Goal: Information Seeking & Learning: Learn about a topic

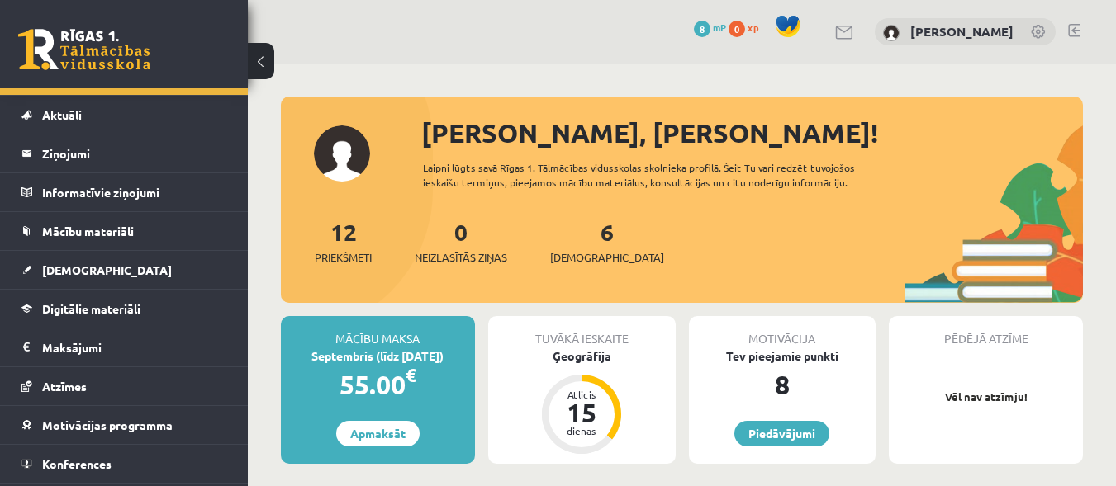
scroll to position [32, 0]
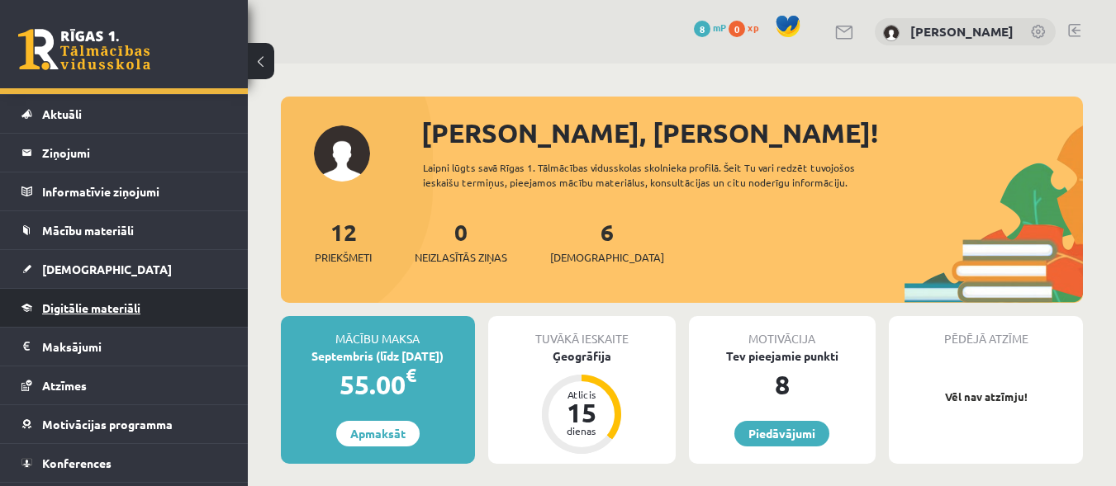
click at [108, 320] on link "Digitālie materiāli" at bounding box center [124, 308] width 206 height 38
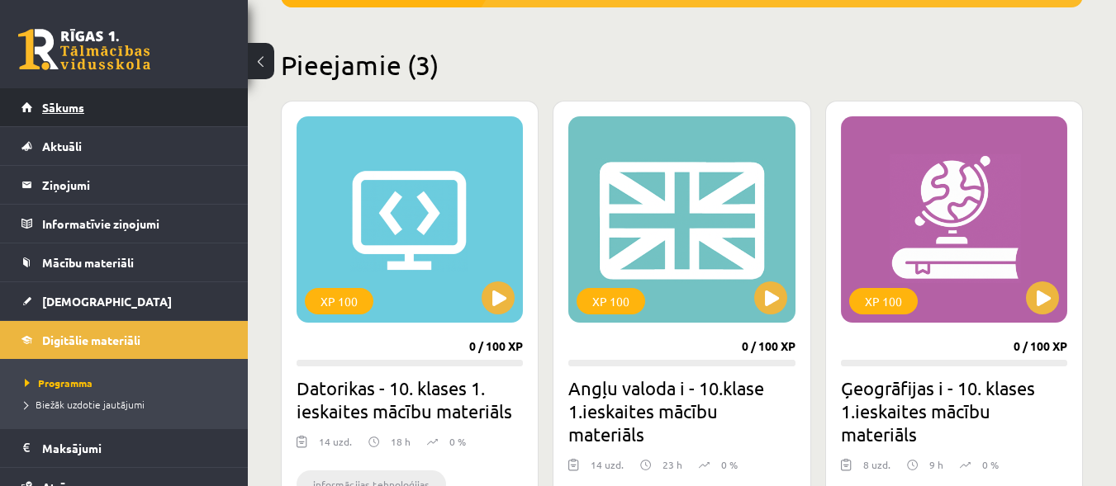
click at [168, 114] on link "Sākums" at bounding box center [124, 107] width 206 height 38
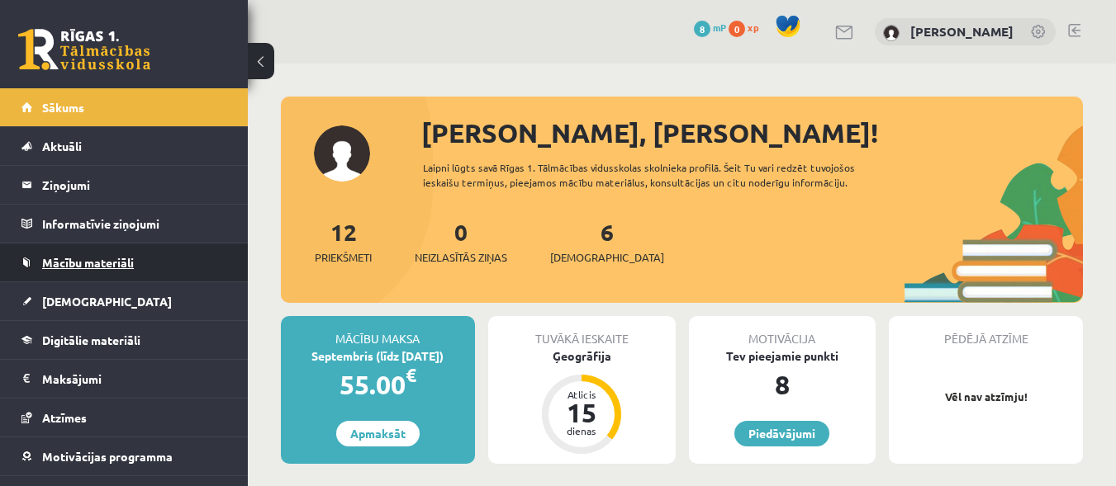
click at [123, 260] on span "Mācību materiāli" at bounding box center [88, 262] width 92 height 15
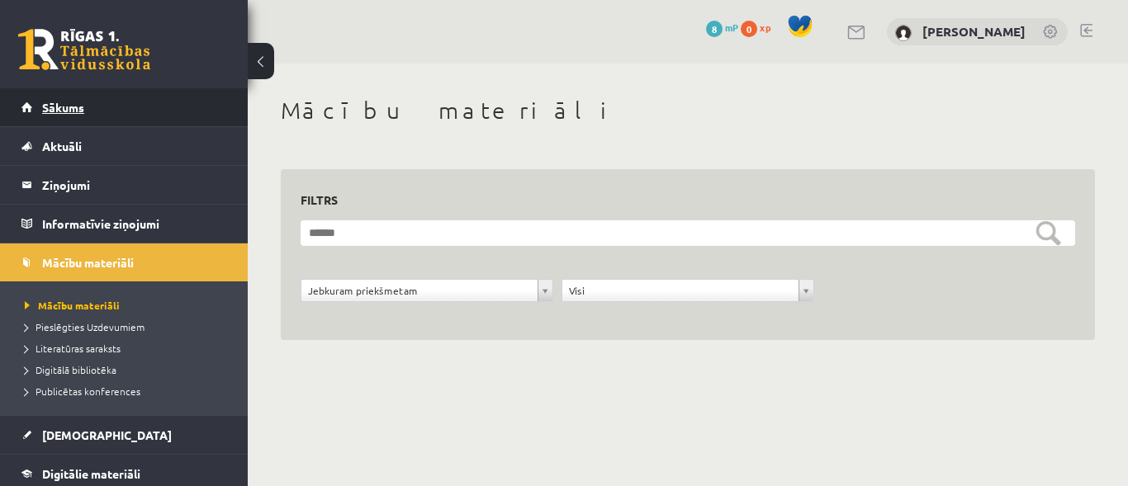
click at [61, 122] on link "Sākums" at bounding box center [124, 107] width 206 height 38
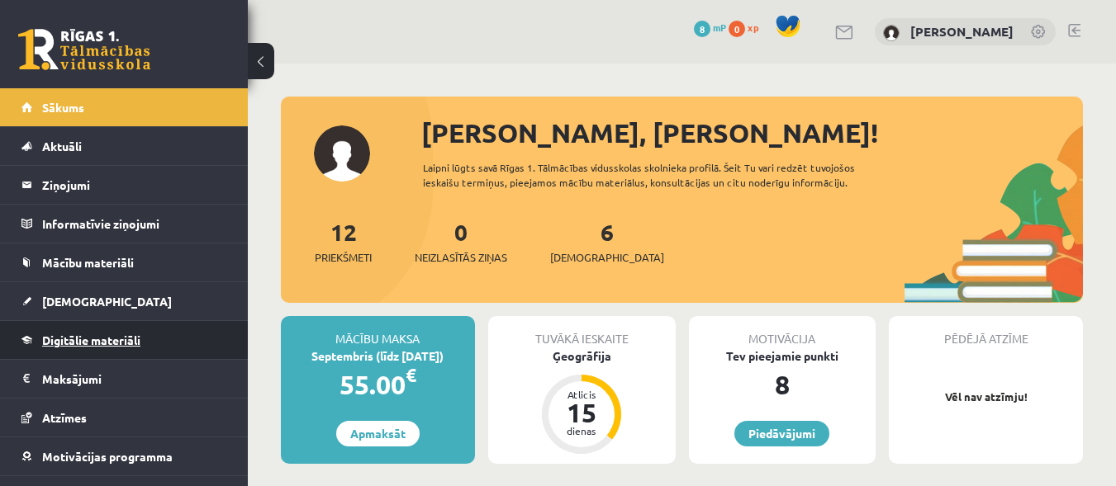
click at [108, 330] on link "Digitālie materiāli" at bounding box center [124, 340] width 206 height 38
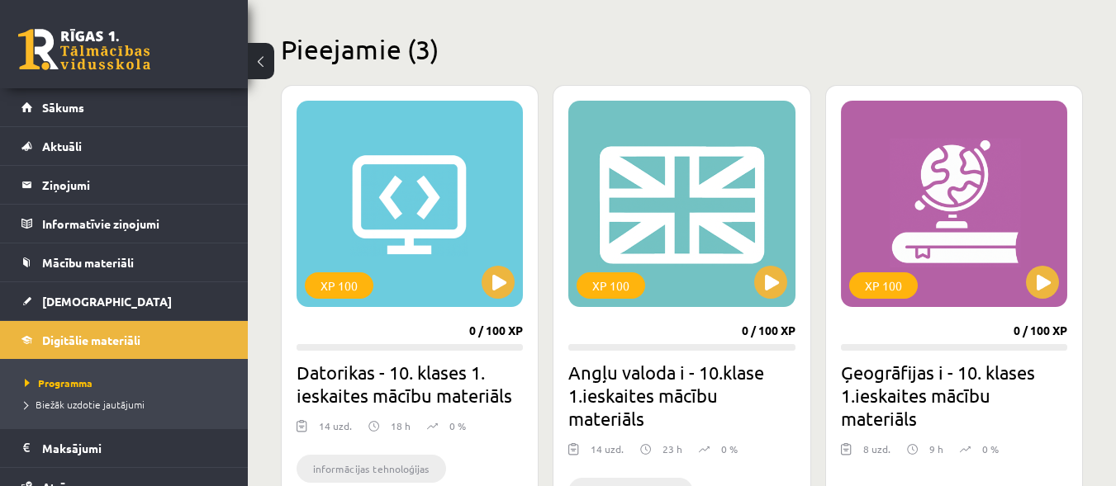
scroll to position [388, 0]
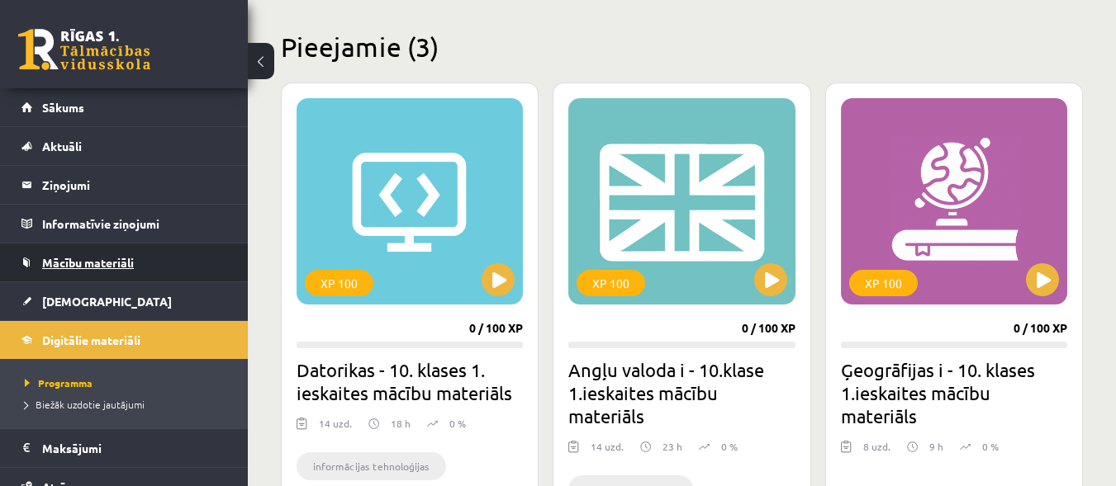
click at [95, 268] on span "Mācību materiāli" at bounding box center [88, 262] width 92 height 15
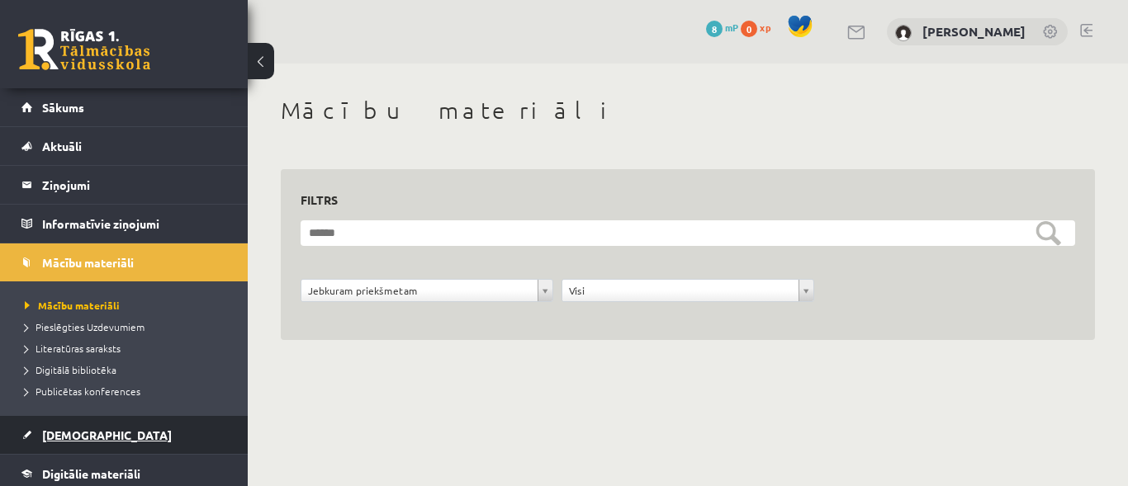
click at [102, 435] on link "[DEMOGRAPHIC_DATA]" at bounding box center [124, 435] width 206 height 38
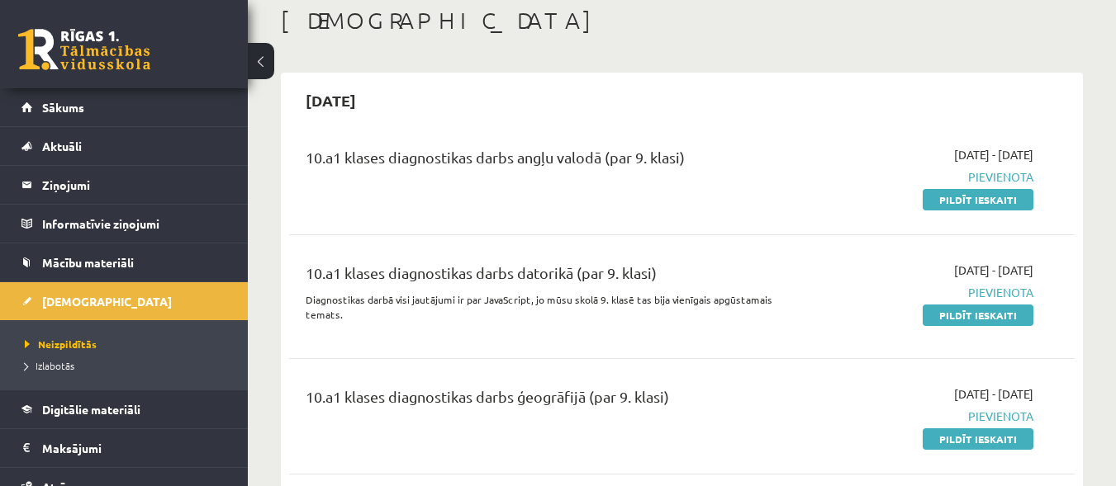
scroll to position [121, 0]
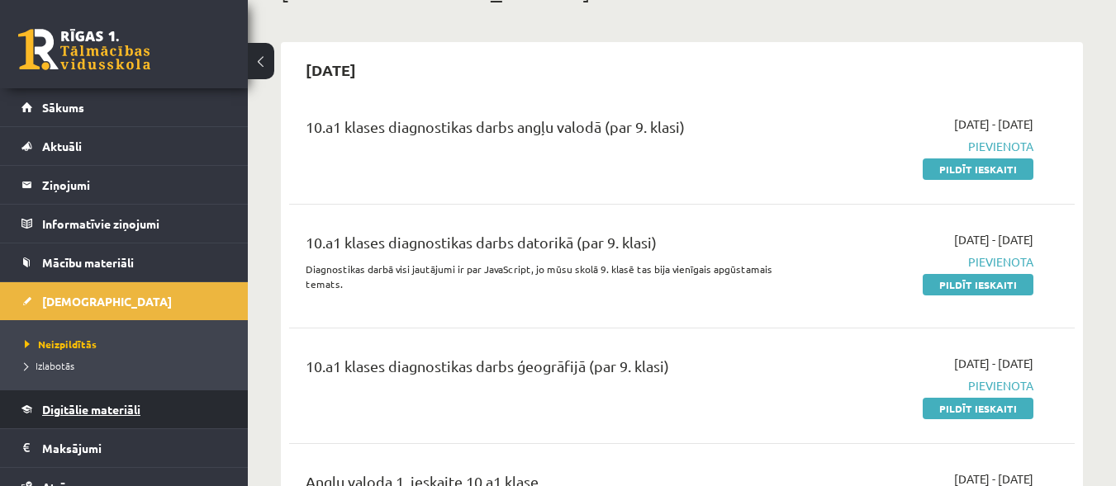
click at [115, 415] on span "Digitālie materiāli" at bounding box center [91, 409] width 98 height 15
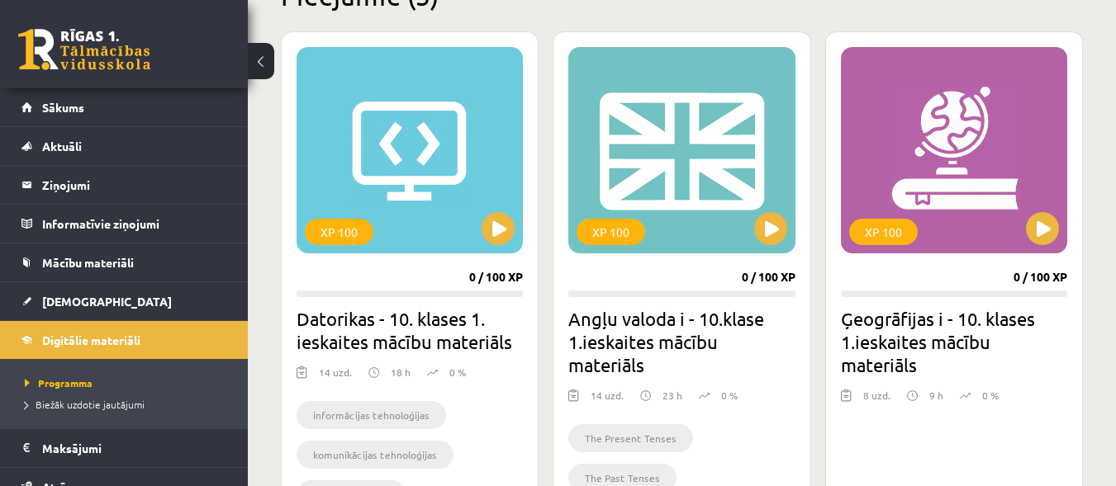
scroll to position [470, 0]
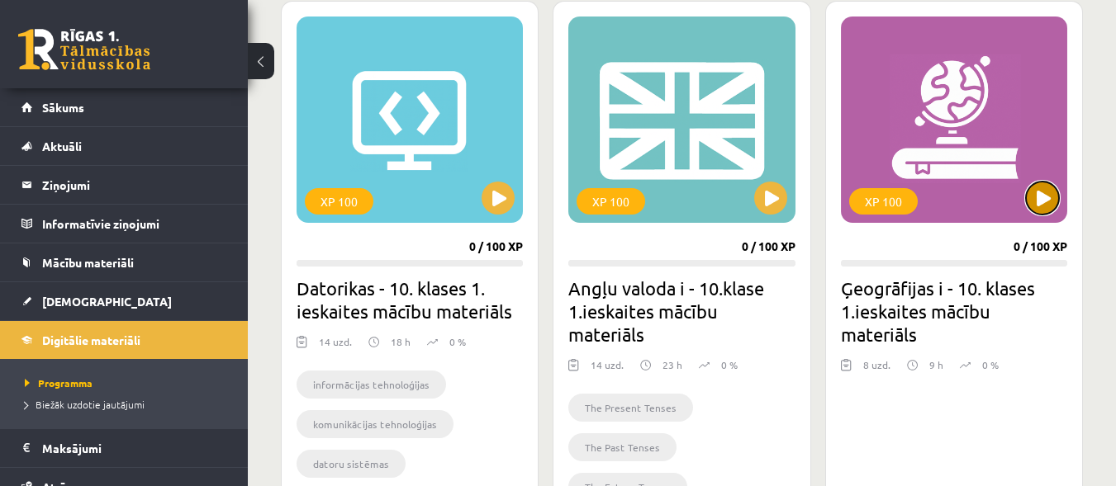
click at [1044, 210] on button at bounding box center [1042, 198] width 33 height 33
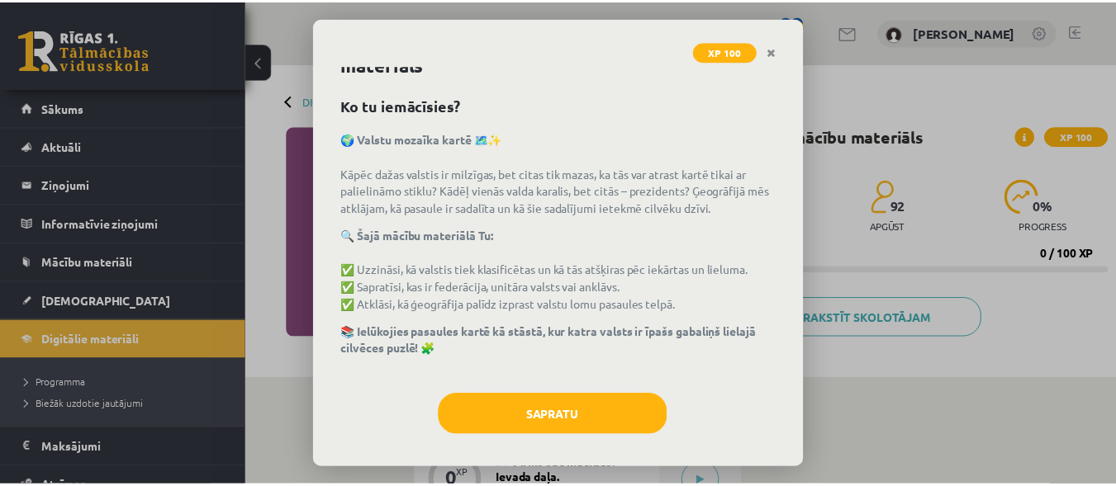
scroll to position [50, 0]
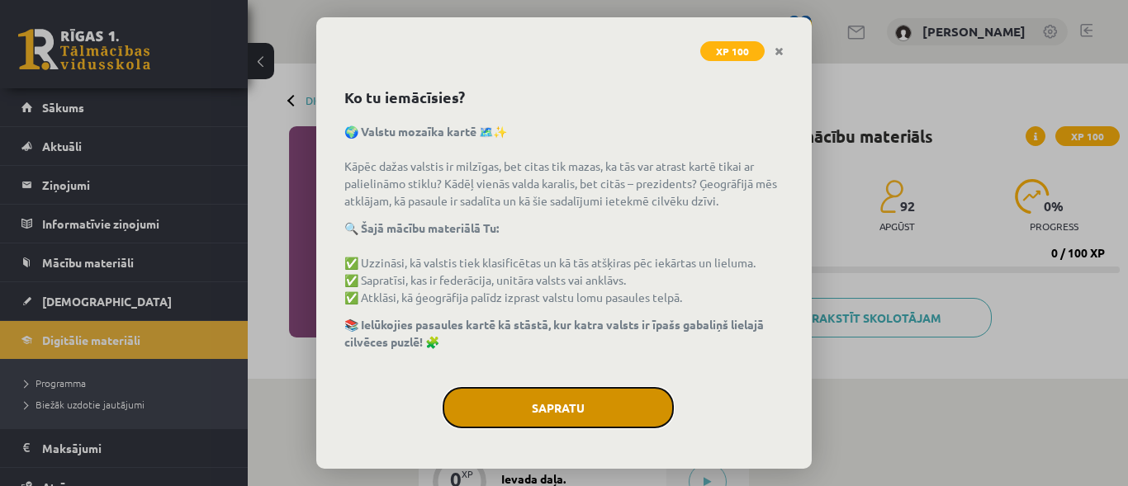
click at [607, 402] on button "Sapratu" at bounding box center [558, 407] width 231 height 41
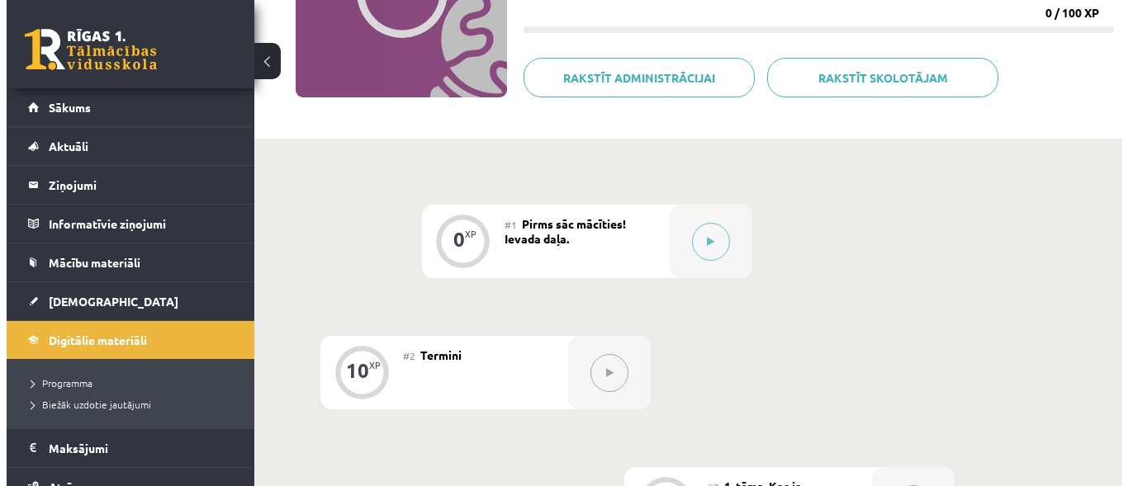
scroll to position [241, 0]
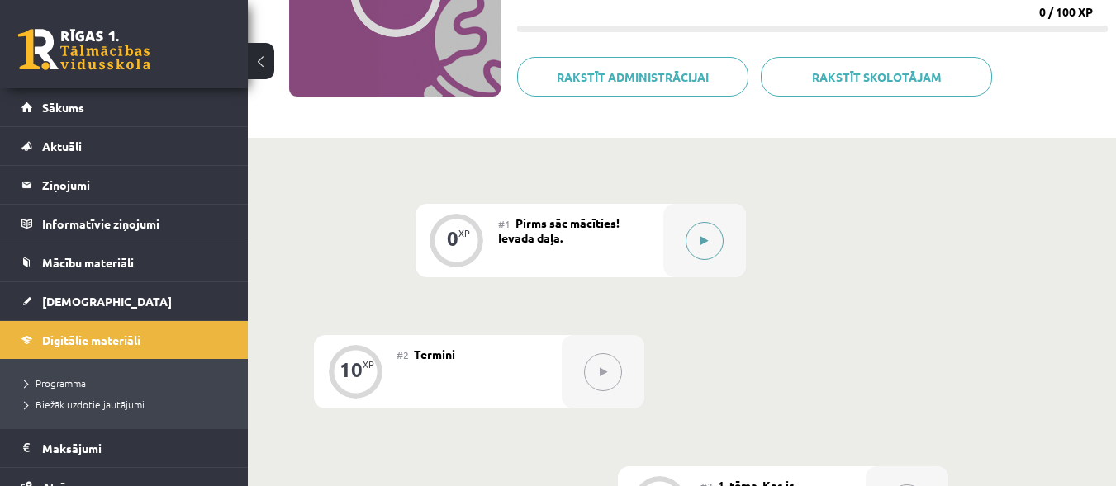
click at [705, 243] on icon at bounding box center [703, 241] width 7 height 10
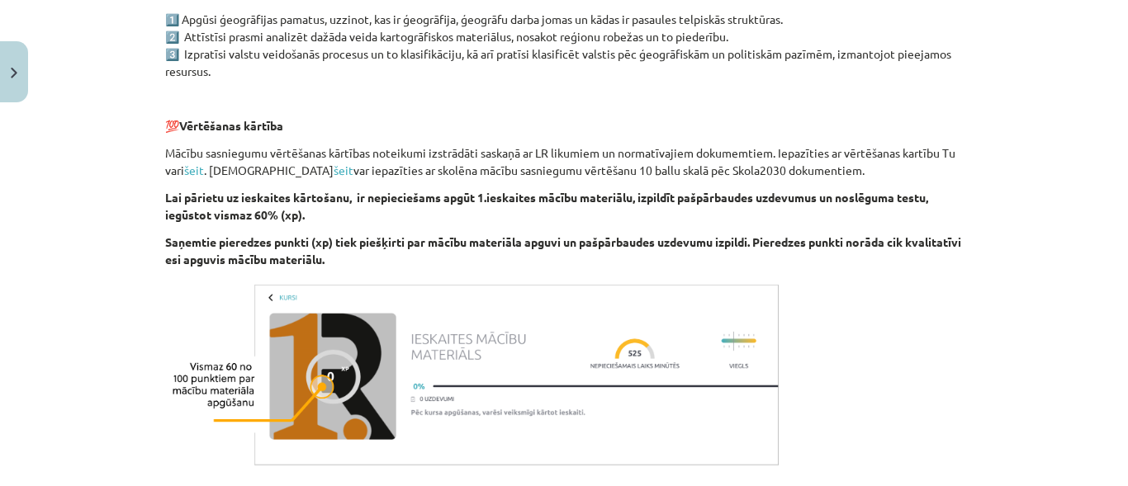
scroll to position [1069, 0]
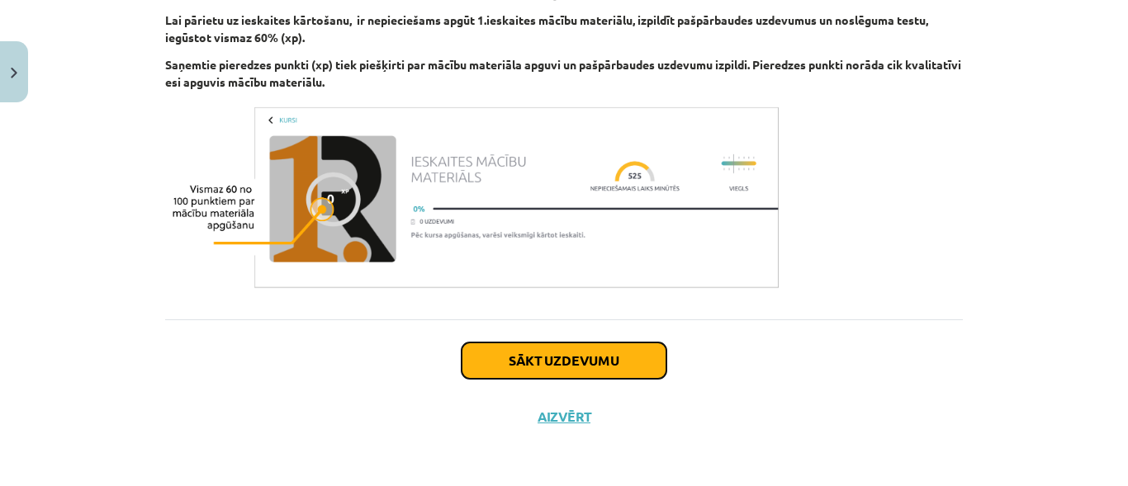
click at [571, 364] on button "Sākt uzdevumu" at bounding box center [564, 361] width 205 height 36
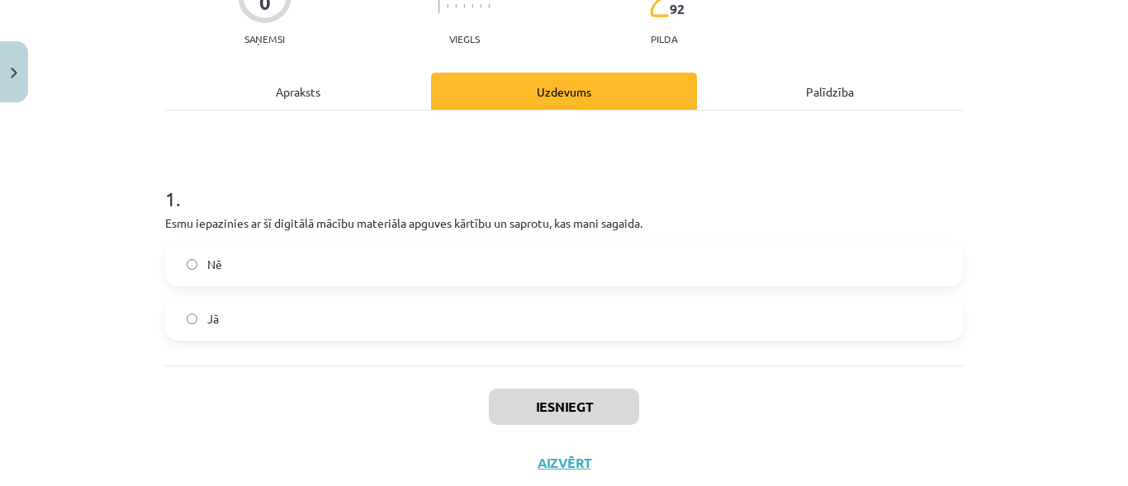
scroll to position [182, 0]
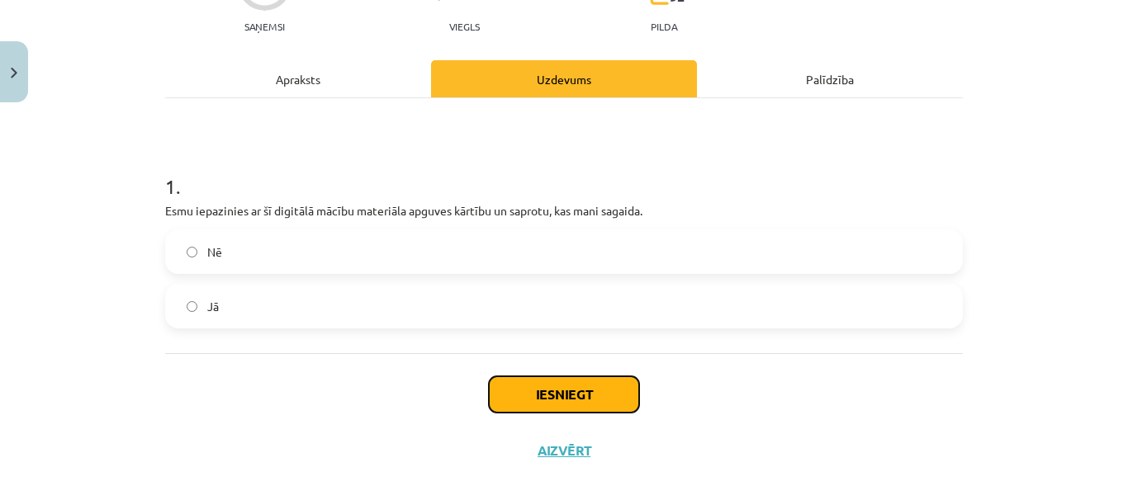
click at [542, 390] on button "Iesniegt" at bounding box center [564, 395] width 150 height 36
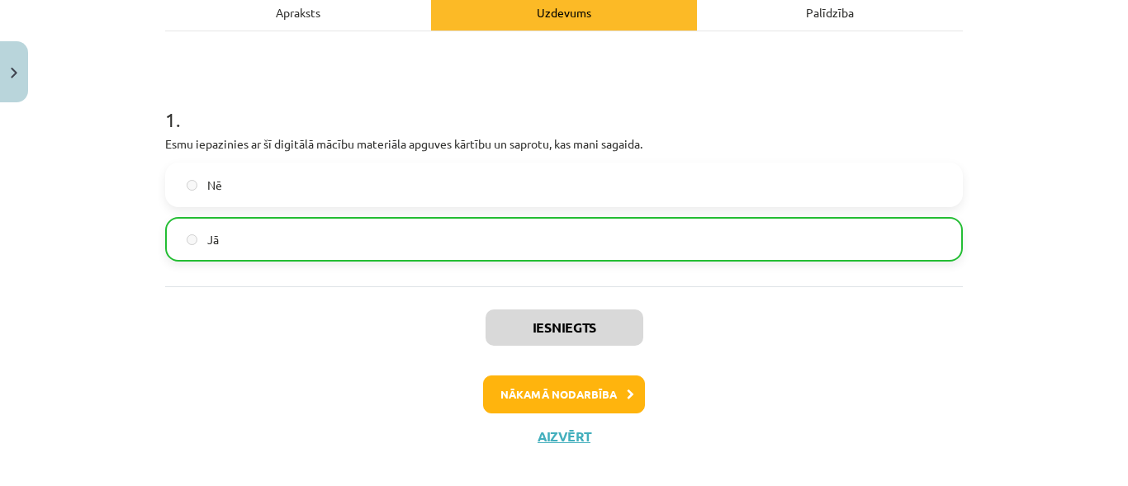
scroll to position [252, 0]
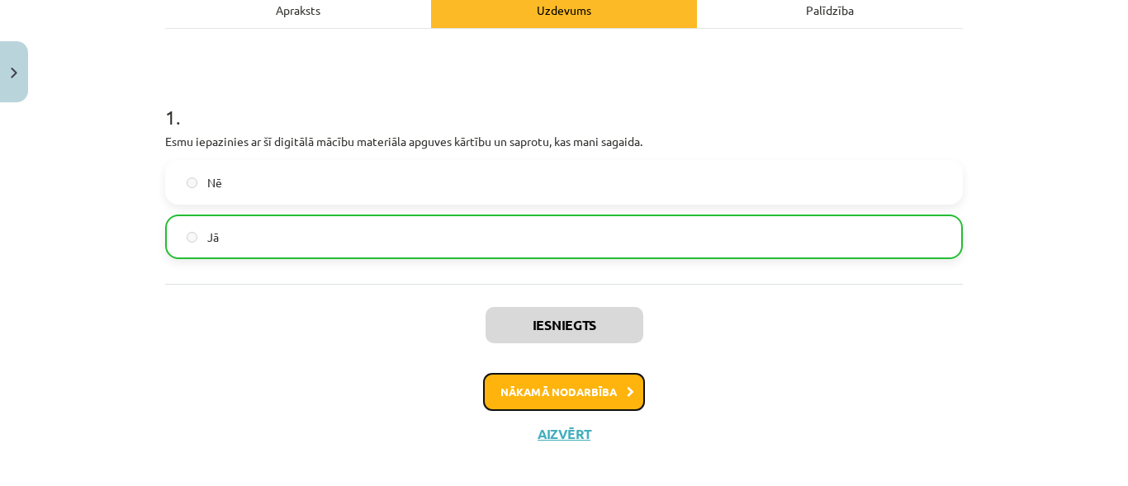
click at [611, 384] on button "Nākamā nodarbība" at bounding box center [564, 392] width 162 height 38
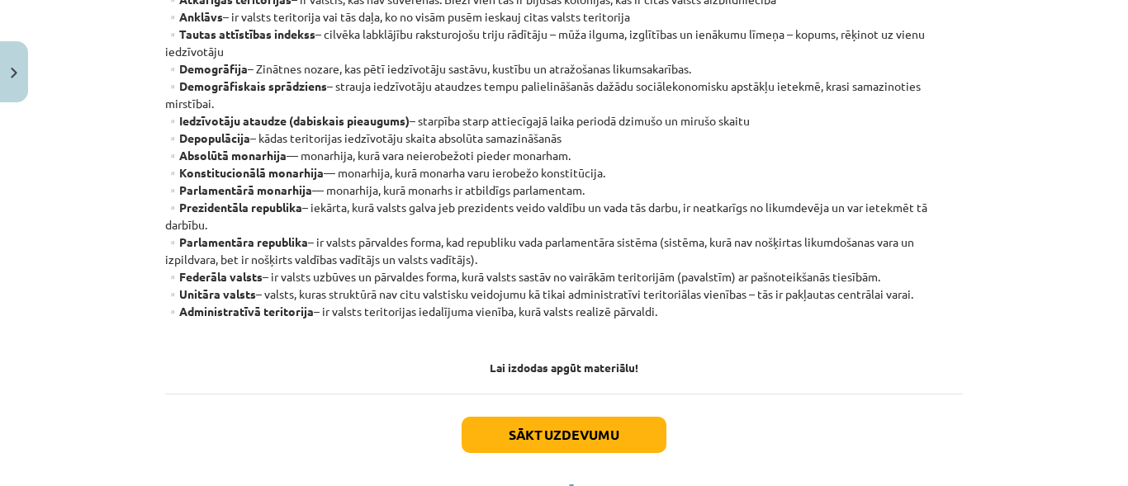
scroll to position [502, 0]
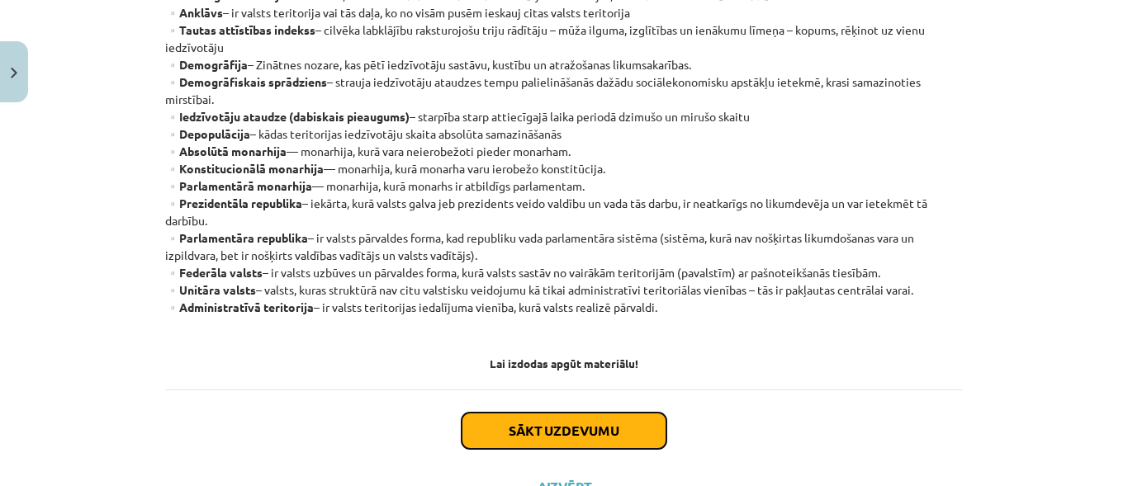
click at [543, 419] on button "Sākt uzdevumu" at bounding box center [564, 431] width 205 height 36
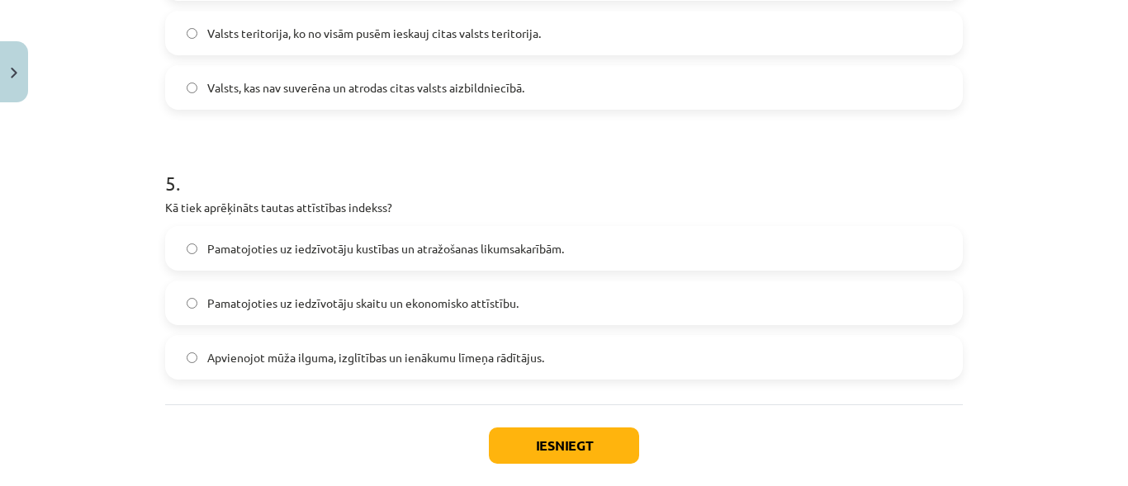
scroll to position [1276, 0]
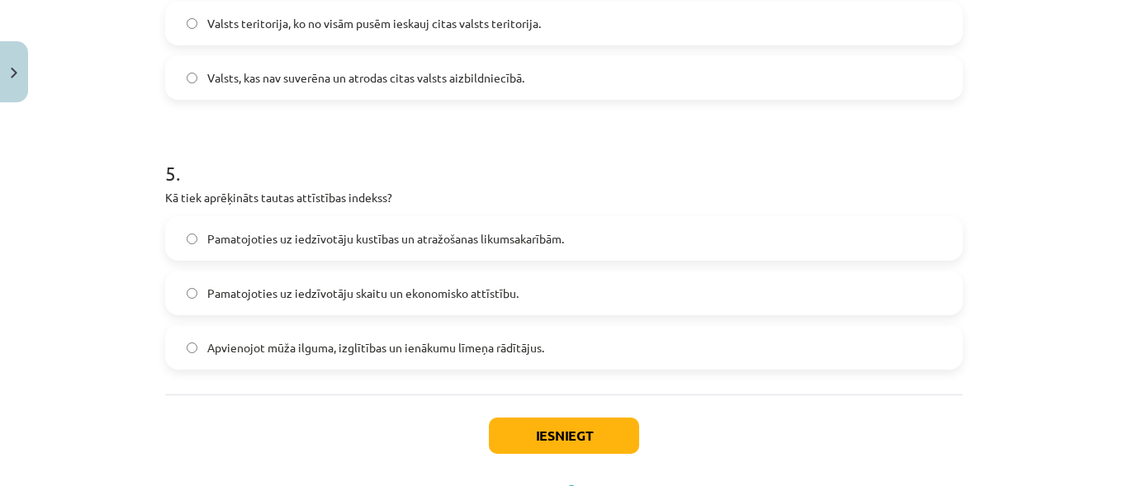
click at [178, 341] on label "Apvienojot mūža ilguma, izglītības un ienākumu līmeņa rādītājus." at bounding box center [564, 347] width 794 height 41
click at [512, 424] on button "Iesniegt" at bounding box center [564, 436] width 150 height 36
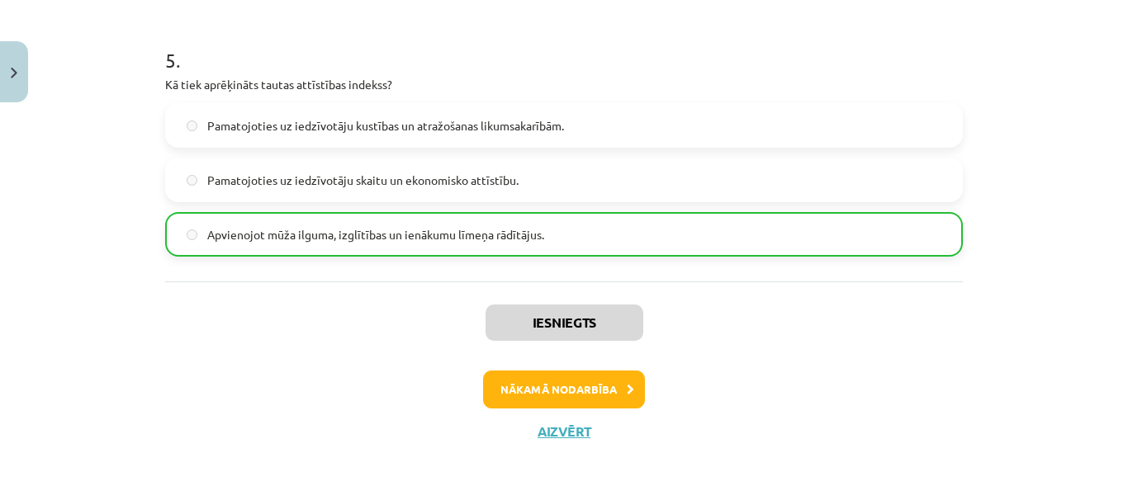
scroll to position [1402, 0]
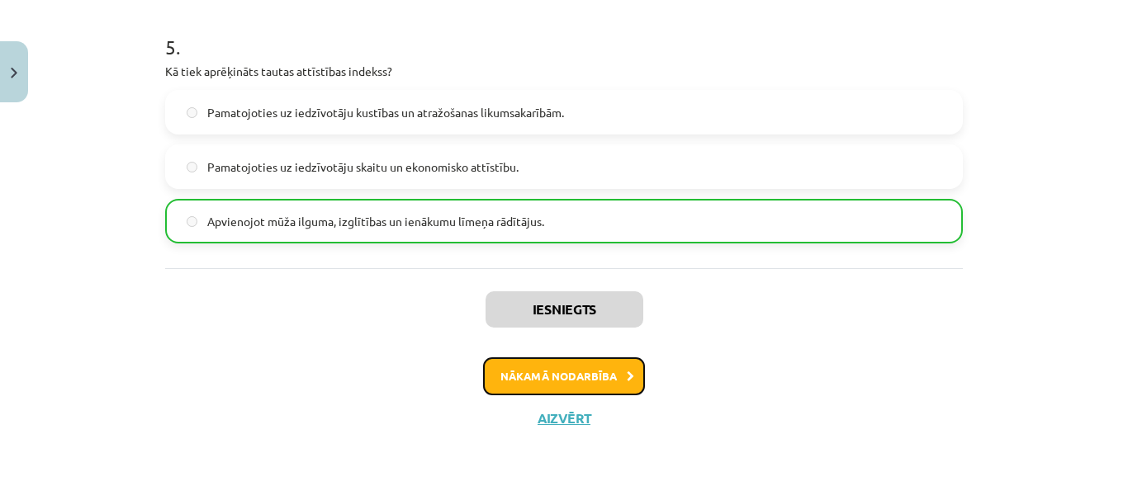
click at [627, 377] on icon at bounding box center [630, 377] width 7 height 11
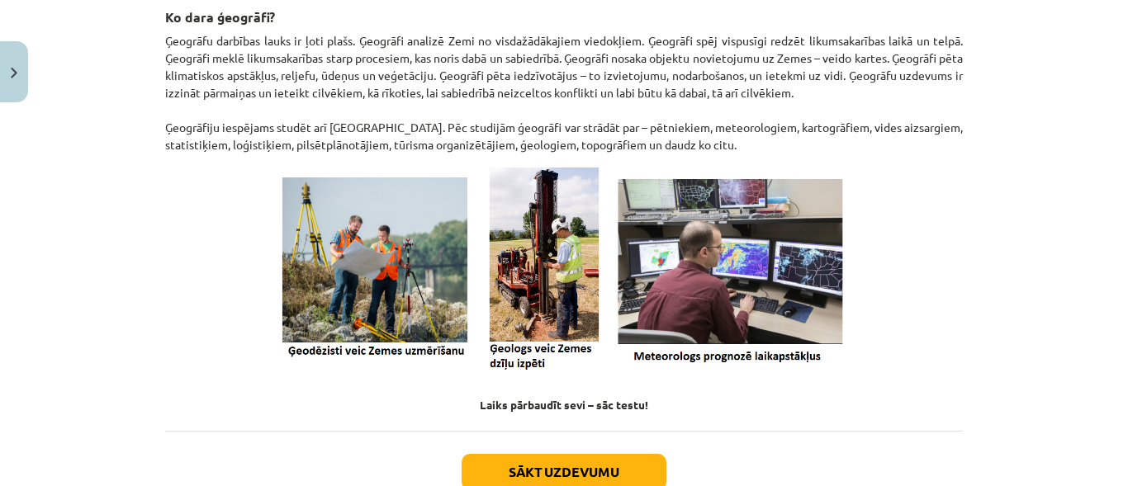
scroll to position [801, 0]
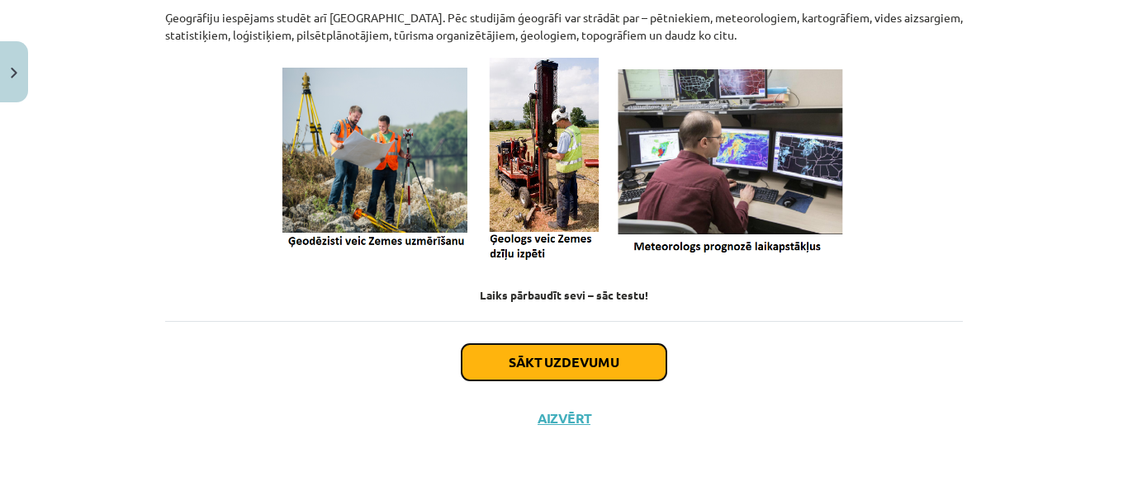
click at [611, 361] on button "Sākt uzdevumu" at bounding box center [564, 362] width 205 height 36
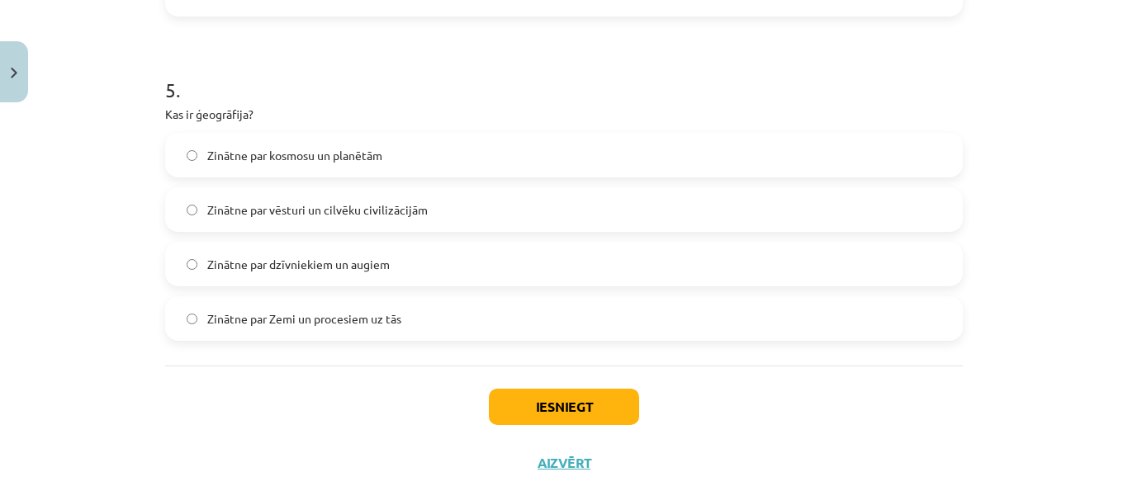
scroll to position [1581, 0]
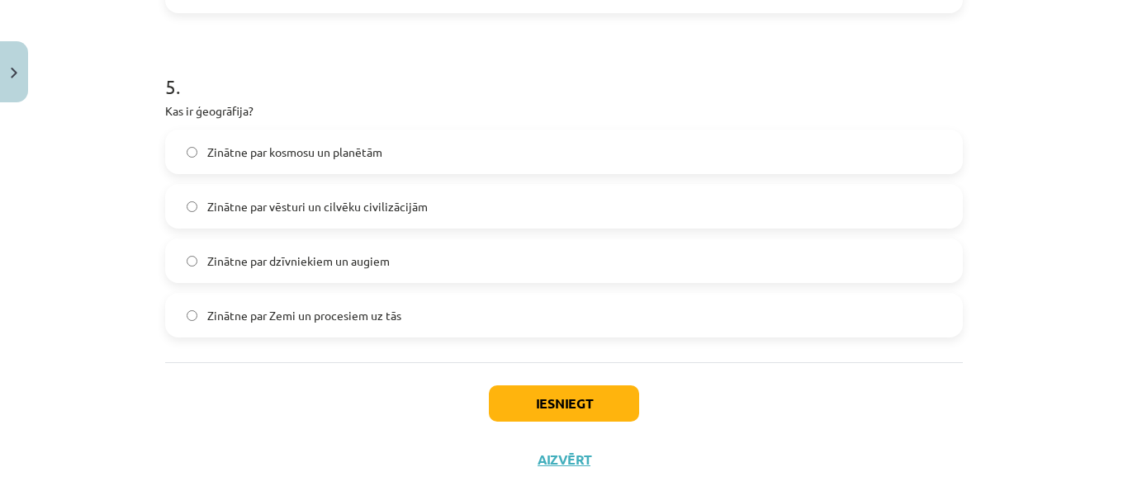
click at [177, 311] on label "Zinātne par Zemi un procesiem uz tās" at bounding box center [564, 315] width 794 height 41
click at [550, 413] on button "Iesniegt" at bounding box center [564, 404] width 150 height 36
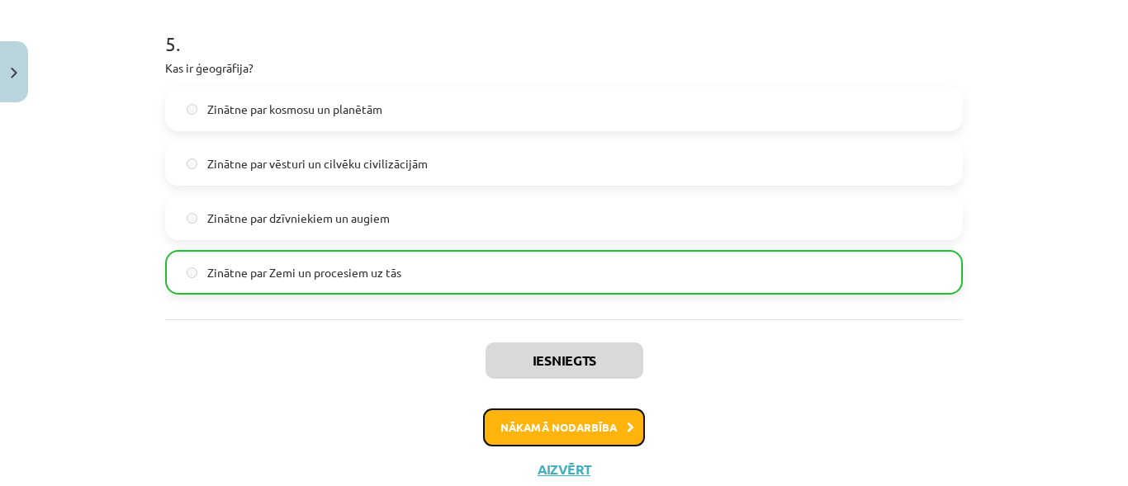
click at [618, 429] on button "Nākamā nodarbība" at bounding box center [564, 428] width 162 height 38
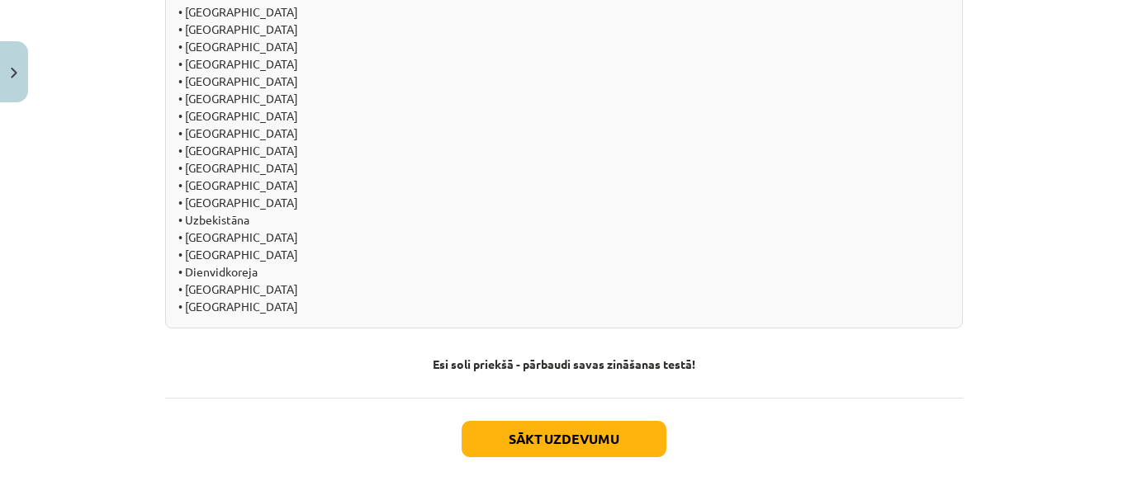
scroll to position [1855, 0]
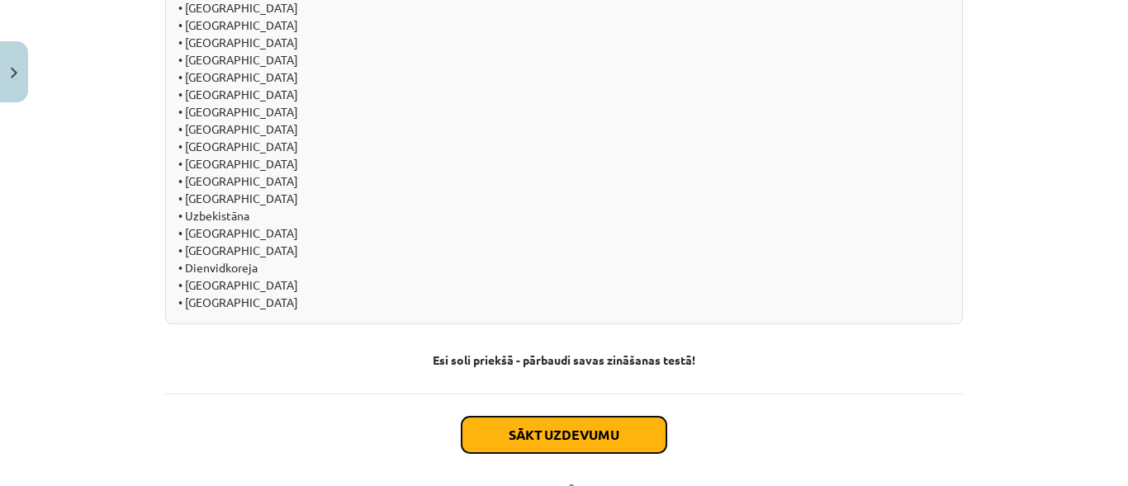
click at [608, 417] on button "Sākt uzdevumu" at bounding box center [564, 435] width 205 height 36
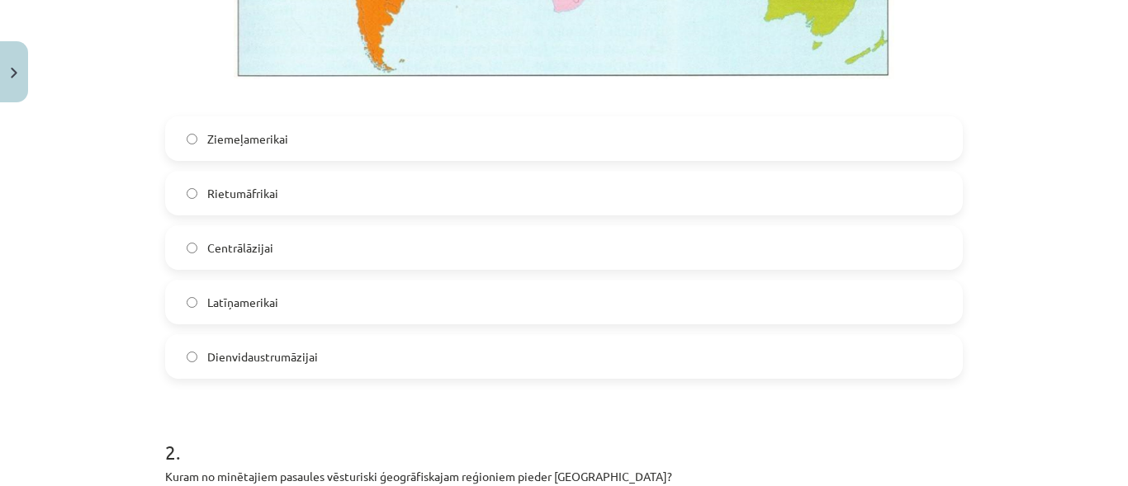
scroll to position [736, 0]
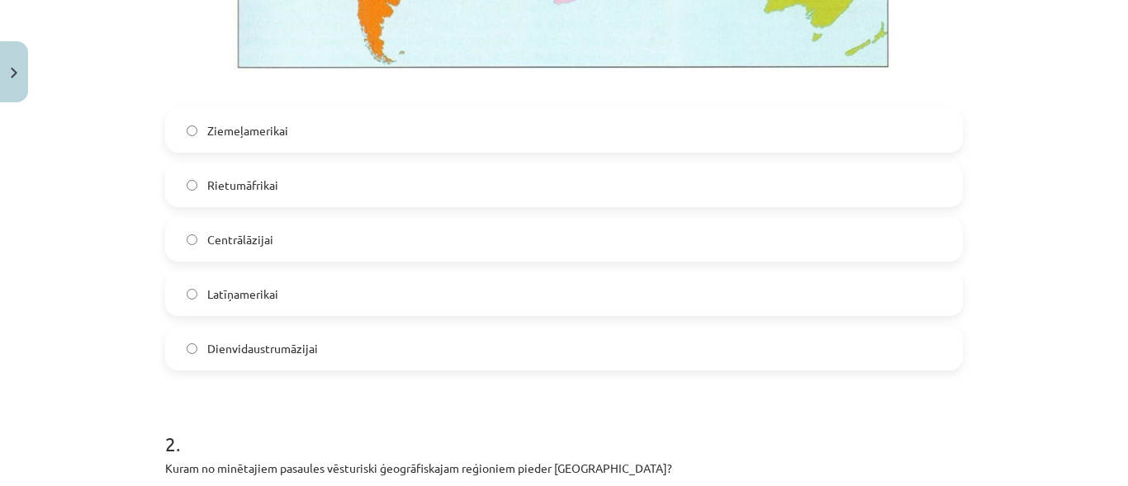
click at [207, 298] on span "Latīņamerikai" at bounding box center [242, 294] width 71 height 17
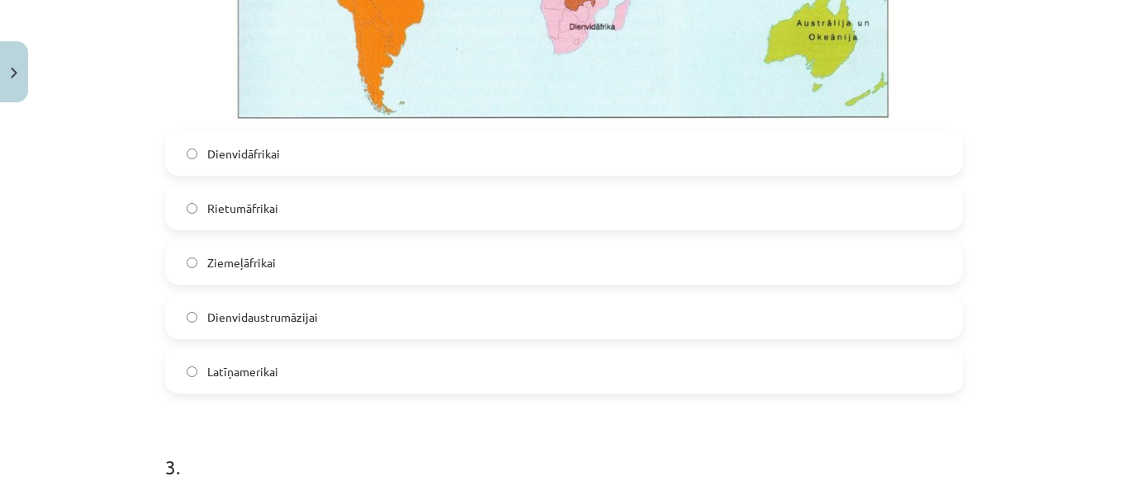
scroll to position [1512, 0]
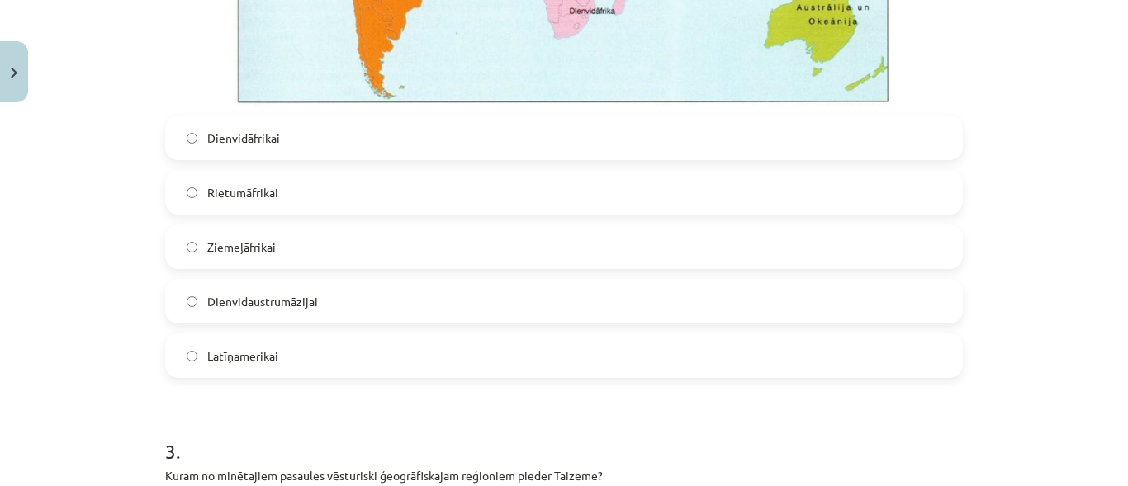
click at [187, 151] on label "Dienvidāfrikai" at bounding box center [564, 137] width 794 height 41
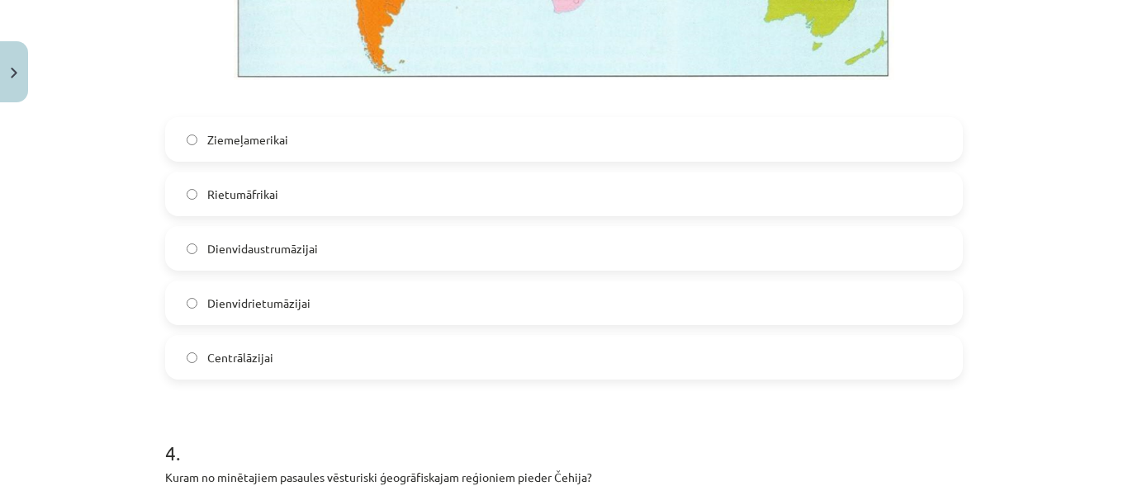
scroll to position [2305, 0]
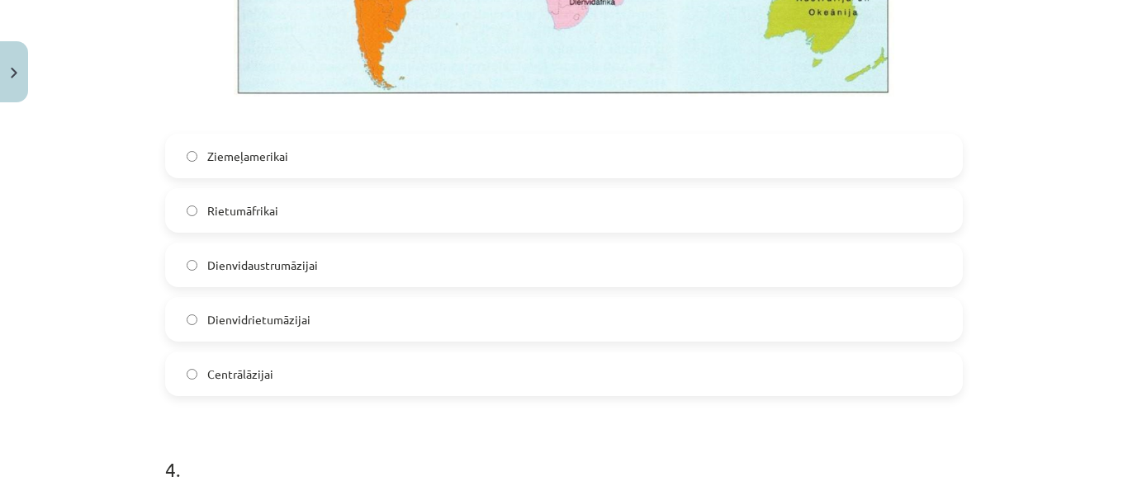
click at [494, 252] on label "Dienvidaustrumāzijai" at bounding box center [564, 264] width 794 height 41
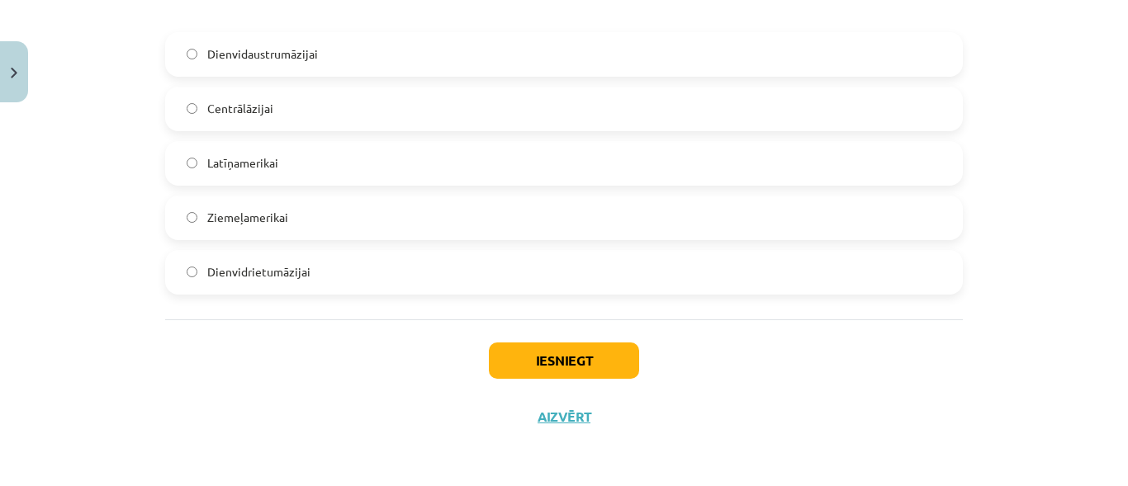
scroll to position [3931, 0]
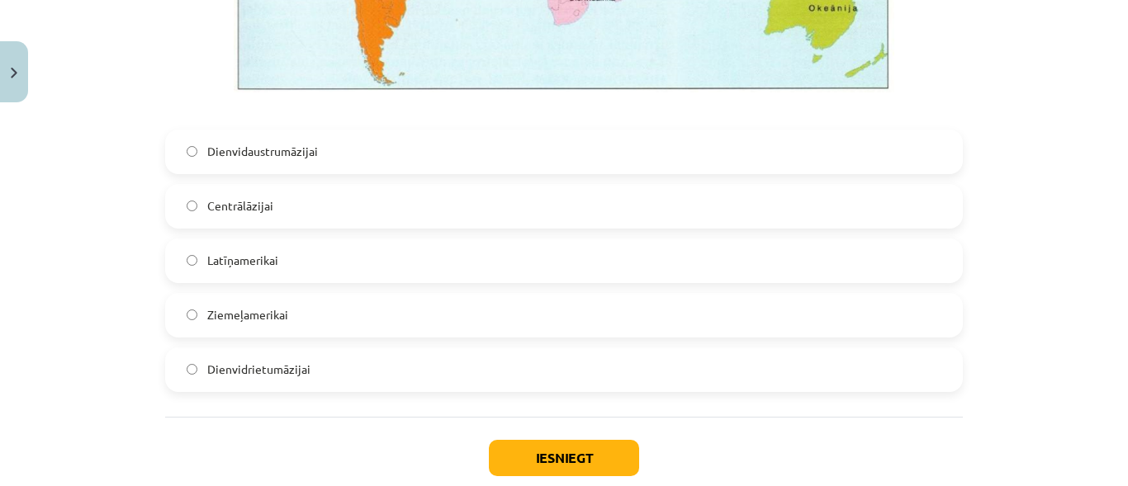
click at [175, 365] on label "Dienvidrietumāzijai" at bounding box center [564, 369] width 794 height 41
click at [574, 470] on button "Iesniegt" at bounding box center [564, 458] width 150 height 36
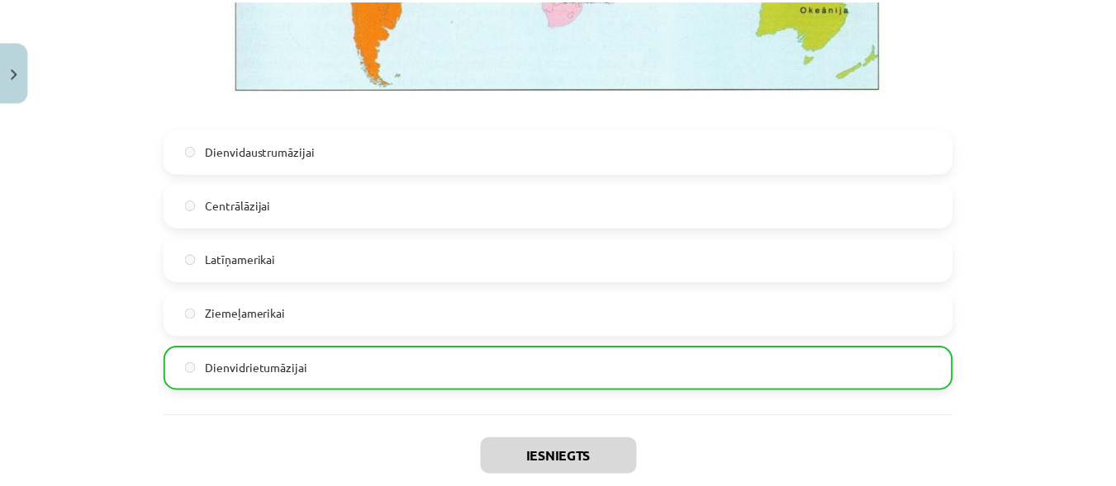
scroll to position [4081, 0]
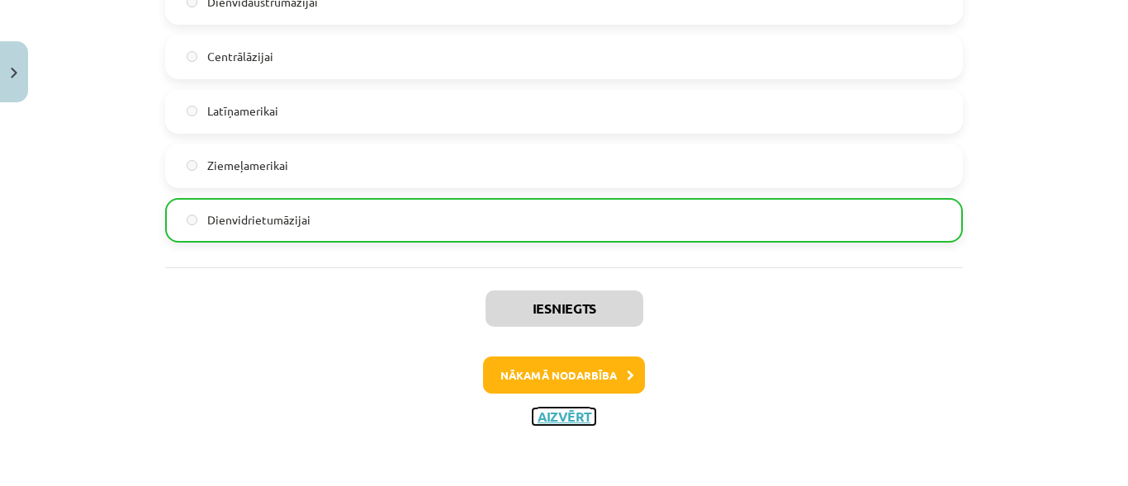
click at [563, 414] on button "Aizvērt" at bounding box center [564, 417] width 63 height 17
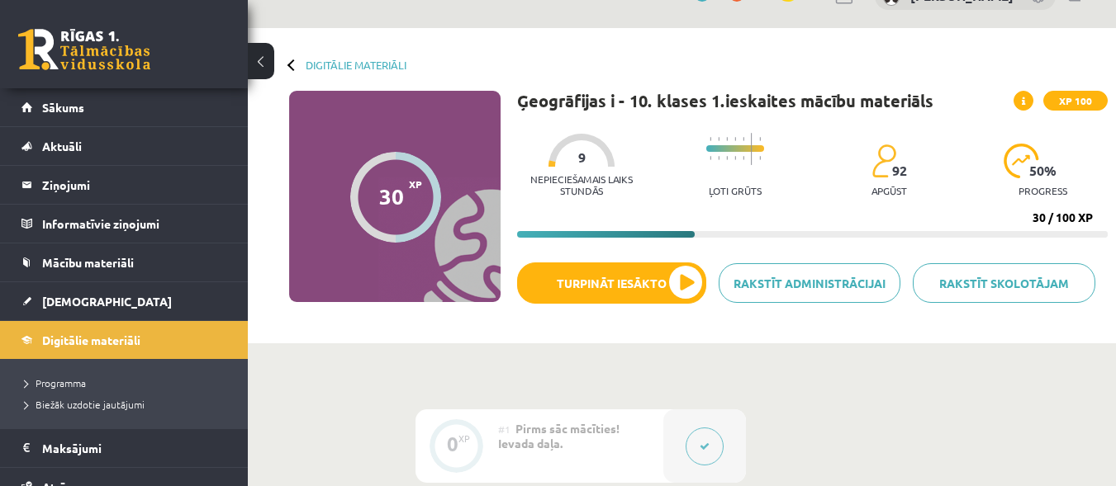
scroll to position [0, 0]
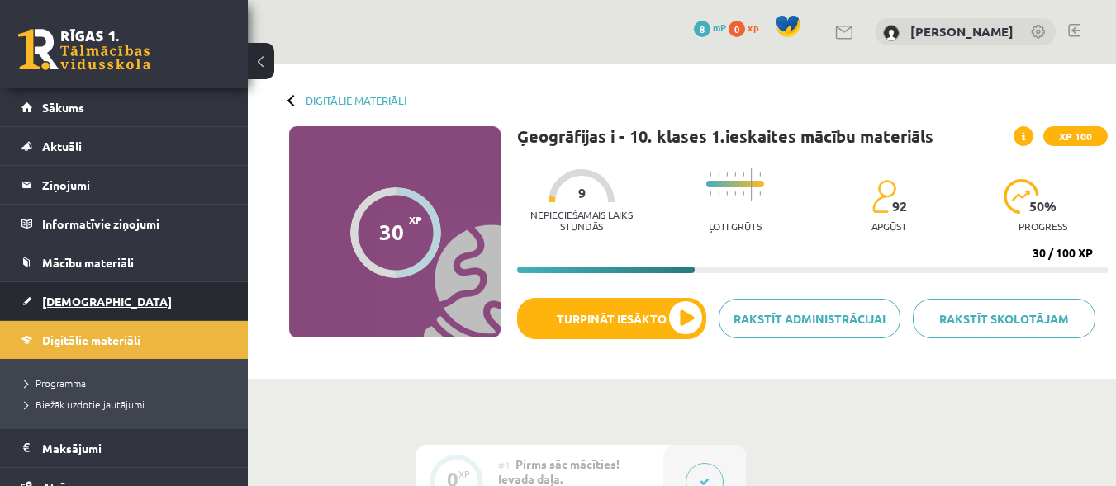
click at [69, 291] on link "[DEMOGRAPHIC_DATA]" at bounding box center [124, 301] width 206 height 38
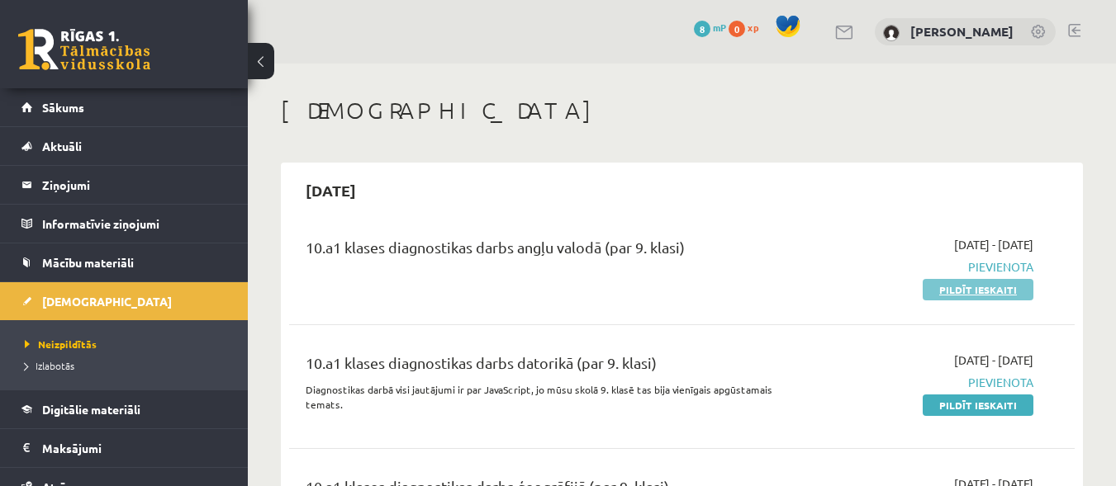
click at [959, 287] on link "Pildīt ieskaiti" at bounding box center [977, 289] width 111 height 21
click at [1073, 29] on link at bounding box center [1074, 30] width 12 height 13
